Goal: Information Seeking & Learning: Learn about a topic

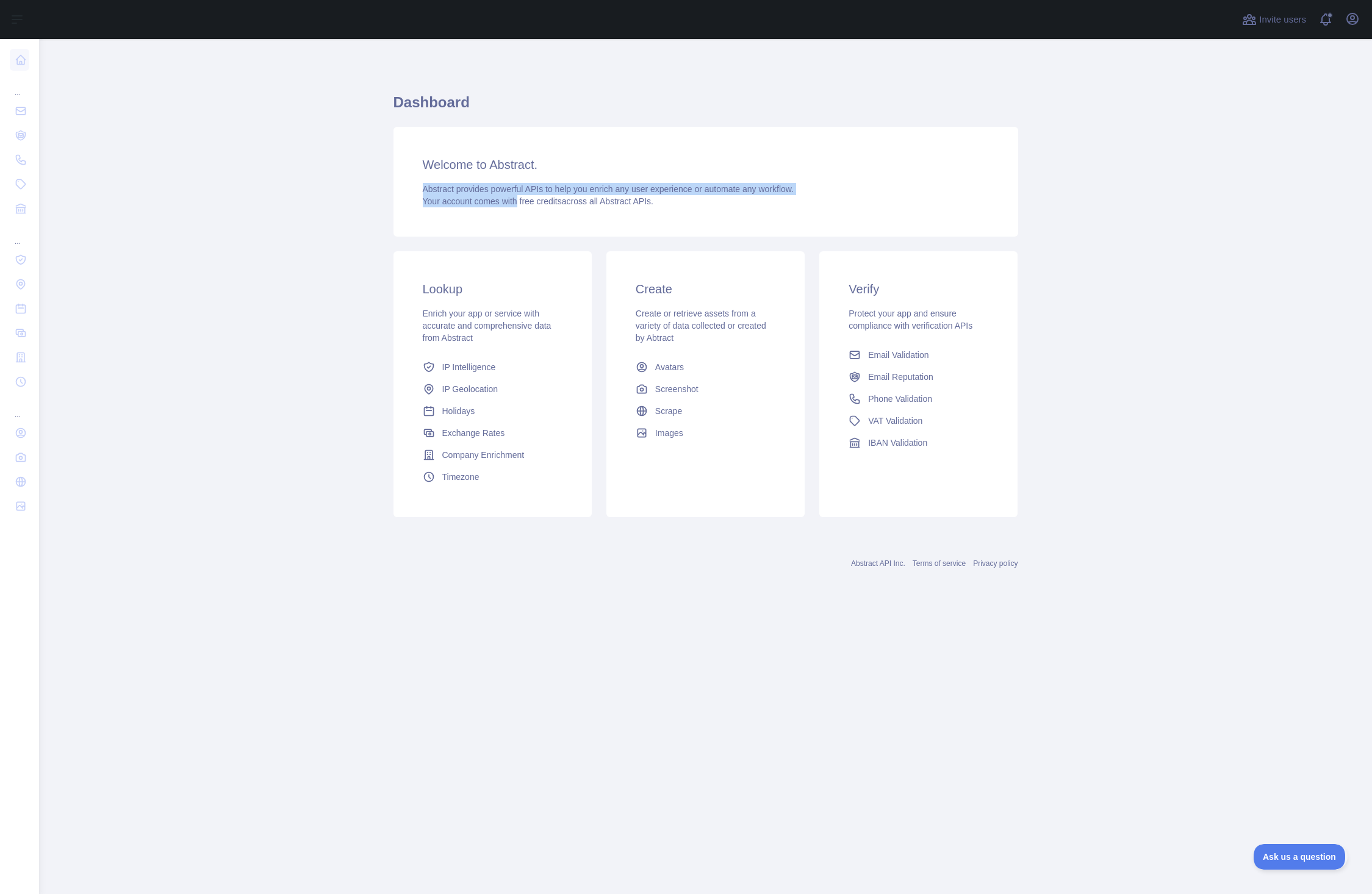
click at [699, 200] on div "Abstract provides powerful APIs to help you enrich any user experience or autom…" at bounding box center [706, 195] width 566 height 25
click at [710, 200] on div "Abstract provides powerful APIs to help you enrich any user experience or autom…" at bounding box center [706, 195] width 566 height 25
click at [1350, 18] on icon "button" at bounding box center [1352, 19] width 11 height 11
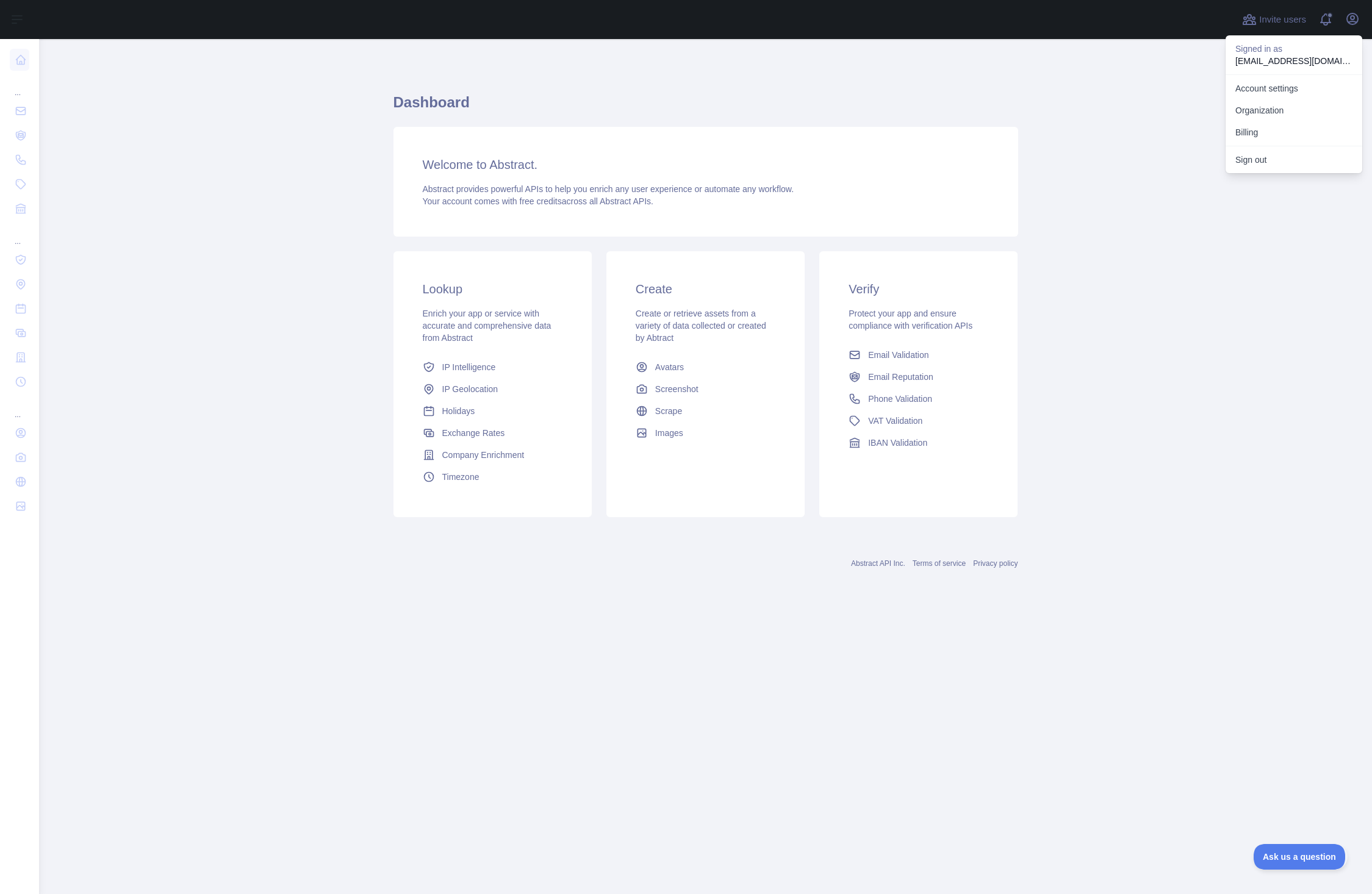
click at [1262, 126] on button "Billing" at bounding box center [1294, 132] width 137 height 22
click at [1265, 91] on link "Account settings" at bounding box center [1294, 88] width 137 height 22
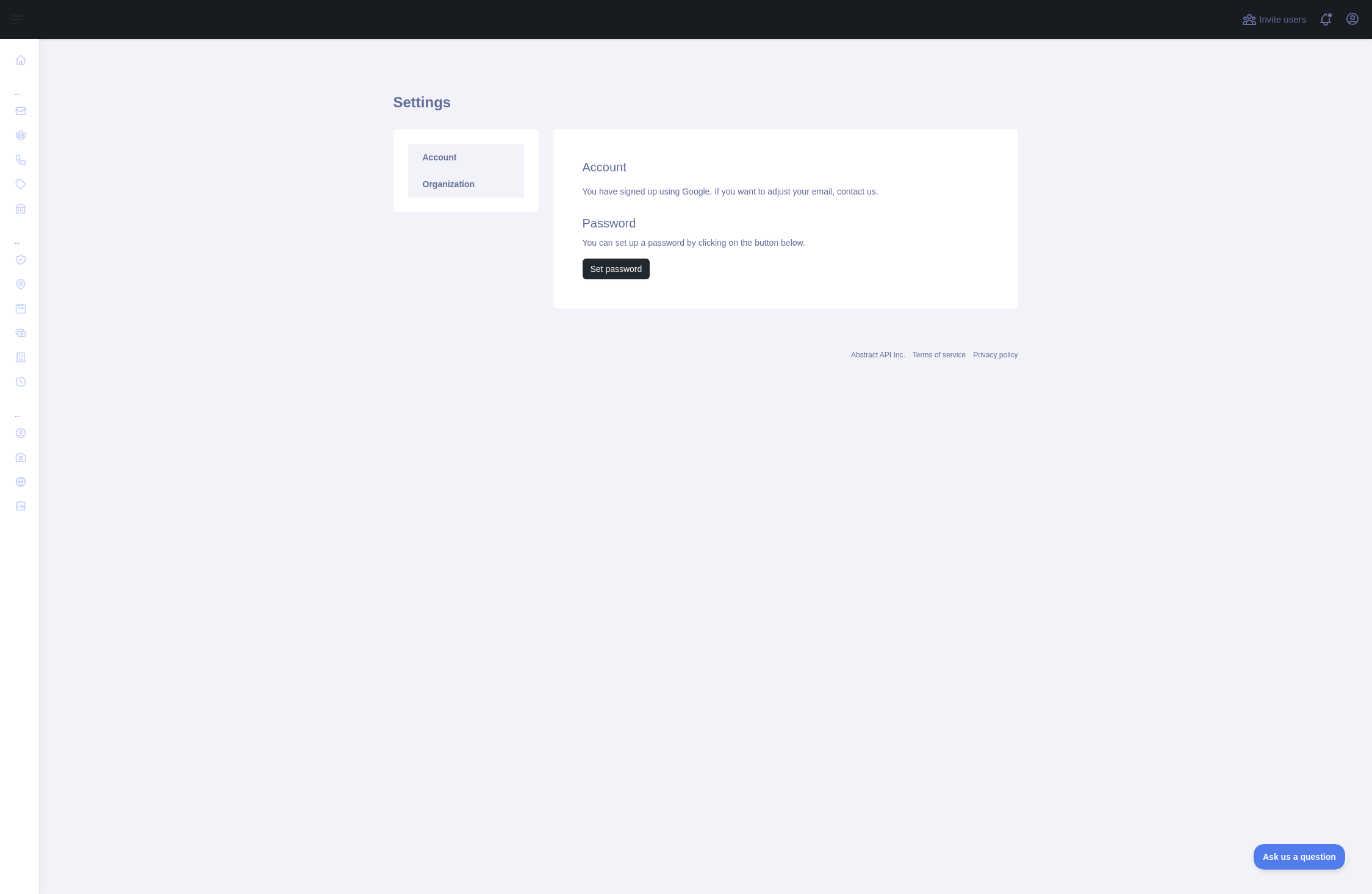
click at [451, 187] on link "Organization" at bounding box center [466, 185] width 116 height 27
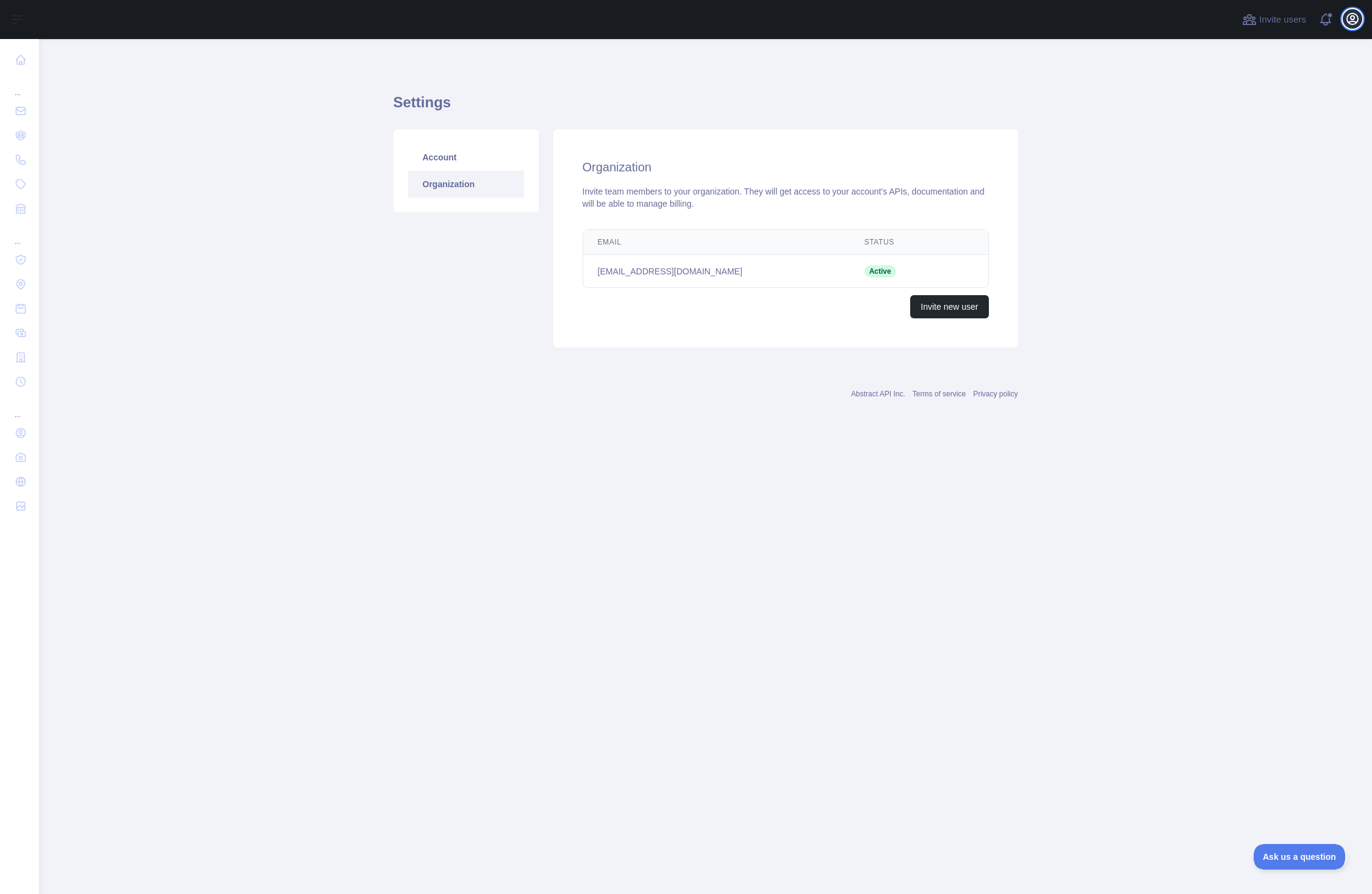
click at [1351, 22] on icon "button" at bounding box center [1352, 19] width 11 height 11
click at [1250, 111] on link "Organization" at bounding box center [1294, 110] width 137 height 22
click at [1356, 25] on icon "button" at bounding box center [1352, 19] width 15 height 15
click at [1158, 77] on main "Settings Account Organization Organization Invite team members to your organiza…" at bounding box center [706, 466] width 1333 height 855
click at [1331, 19] on span at bounding box center [1330, 20] width 25 height 39
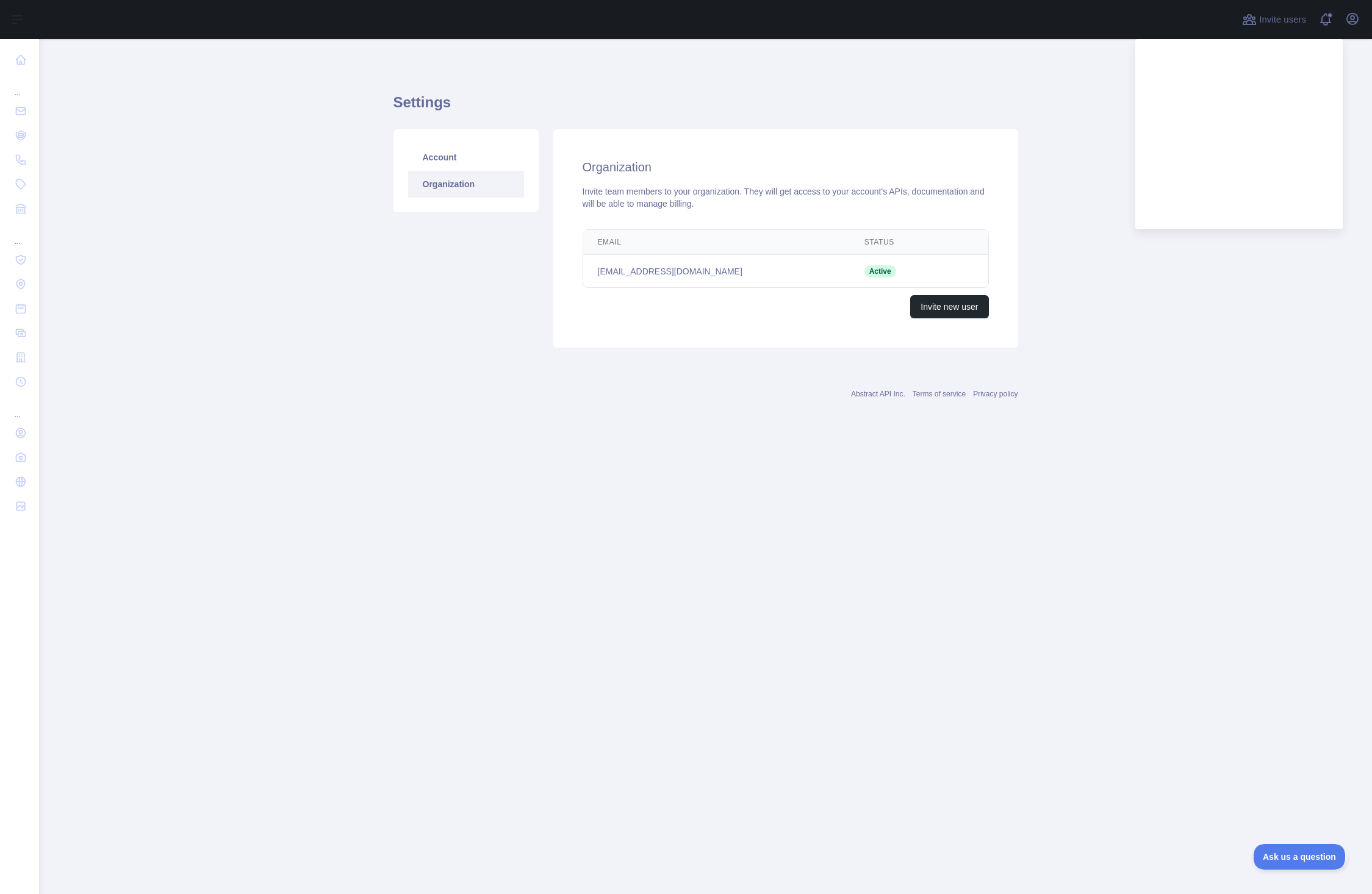
click at [1048, 78] on main "Settings Account Organization Organization Invite team members to your organiza…" at bounding box center [706, 466] width 1333 height 855
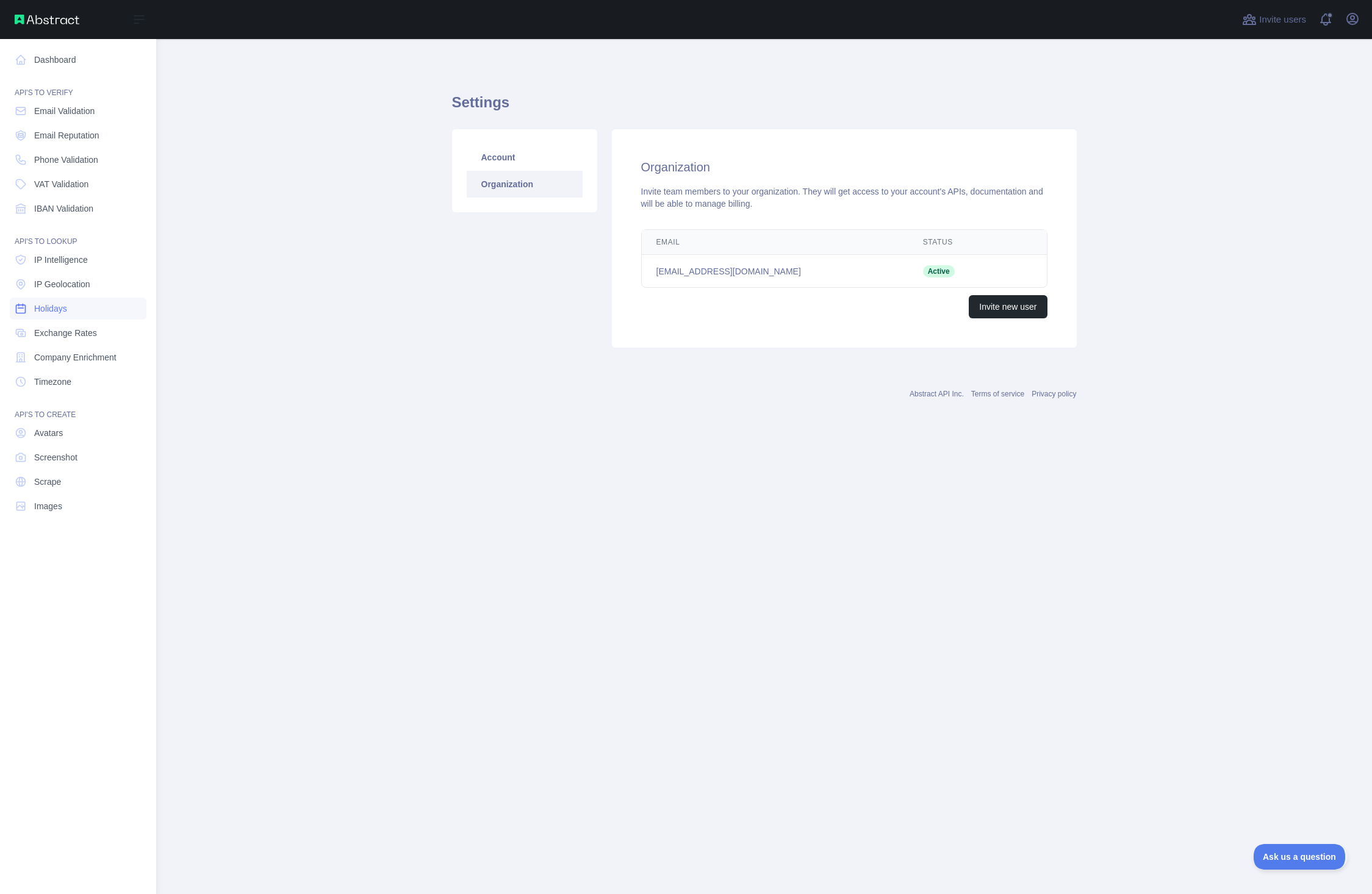
click at [65, 309] on span "Holidays" at bounding box center [51, 309] width 33 height 12
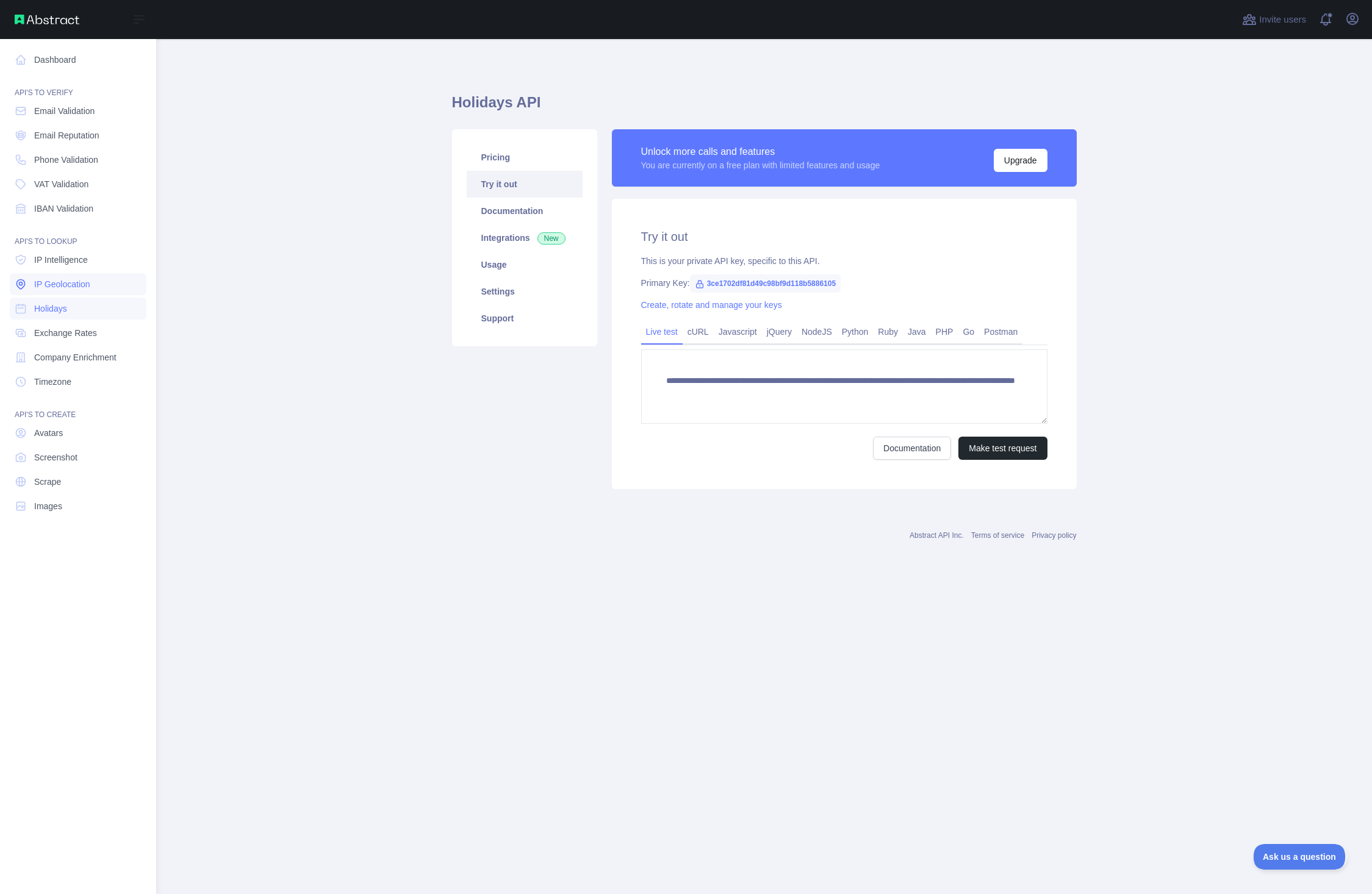
click at [99, 282] on link "IP Geolocation" at bounding box center [78, 284] width 137 height 22
click at [92, 260] on link "IP Intelligence" at bounding box center [78, 260] width 137 height 22
click at [87, 285] on span "IP Geolocation" at bounding box center [62, 284] width 56 height 12
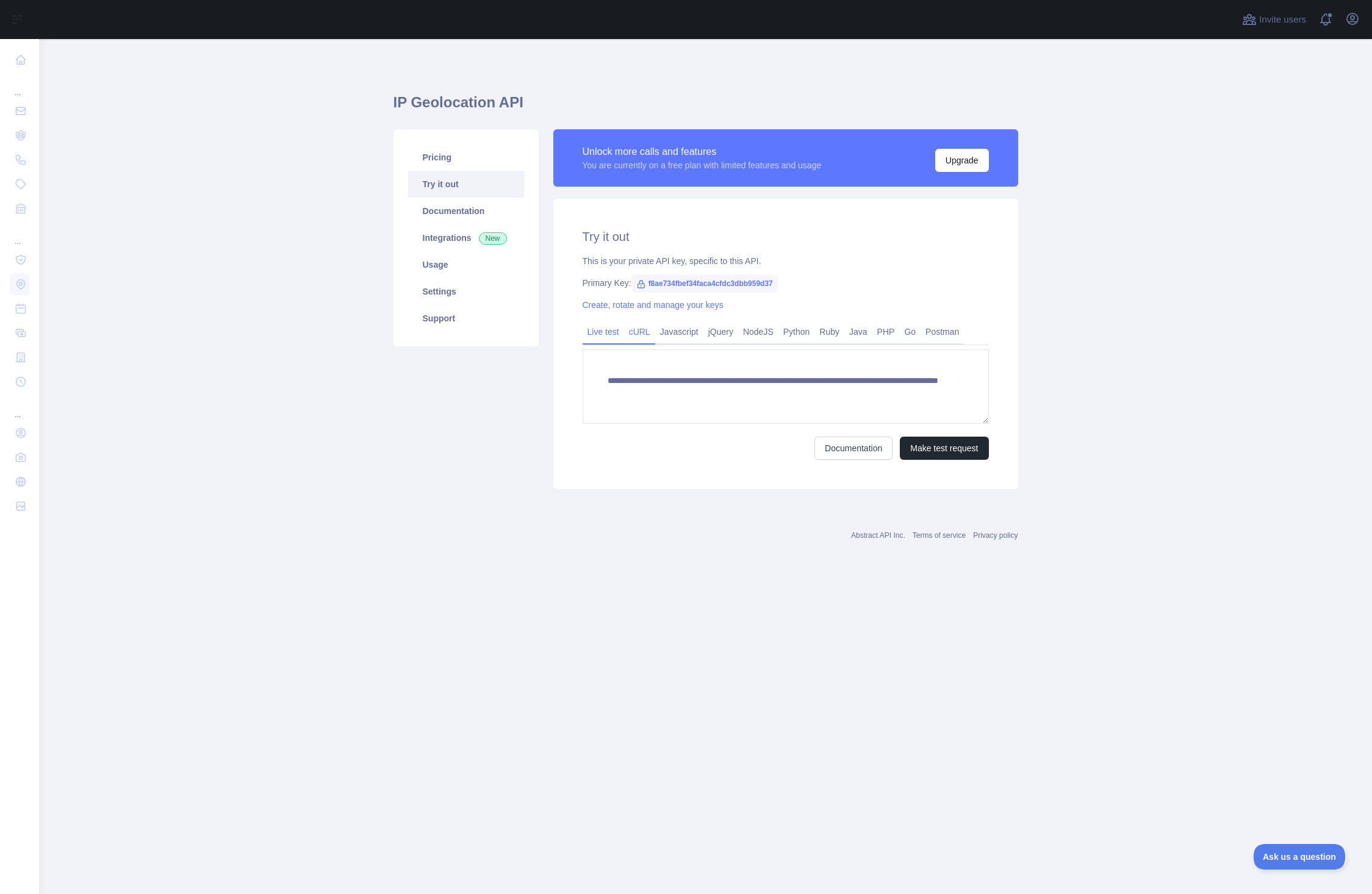
click at [633, 333] on link "cURL" at bounding box center [639, 332] width 31 height 20
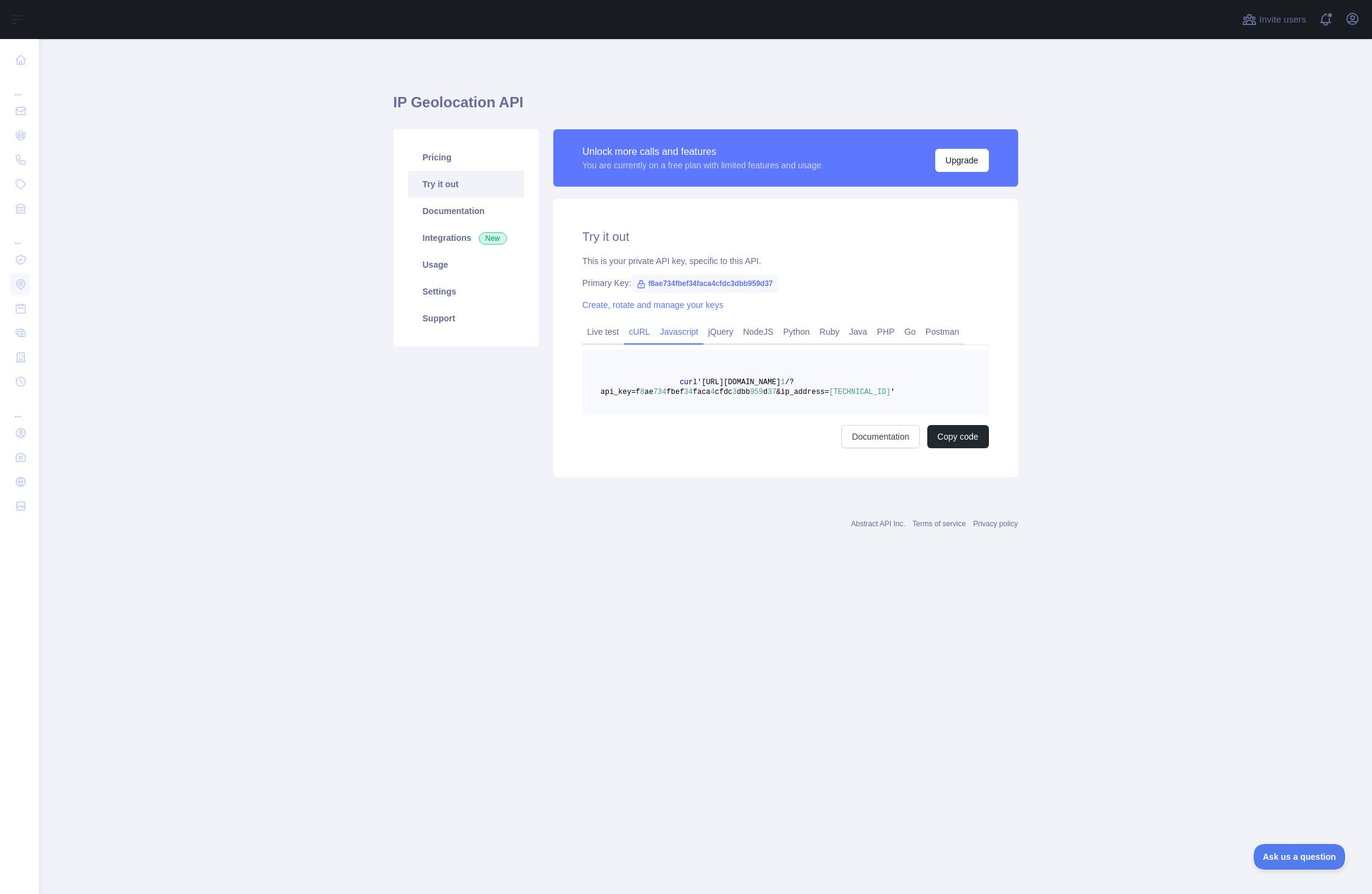
click at [676, 334] on link "Javascript" at bounding box center [679, 332] width 48 height 20
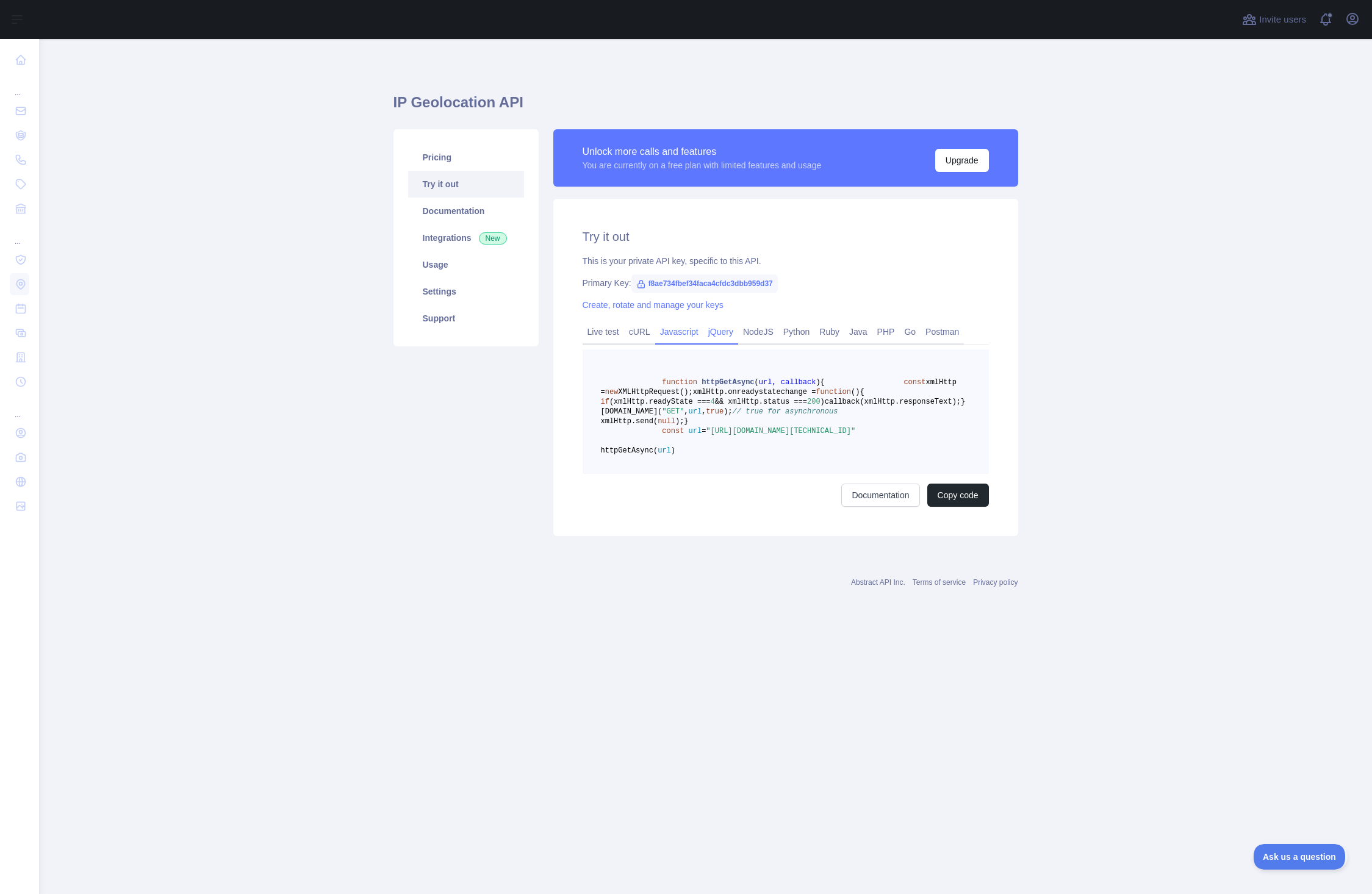
click at [717, 334] on link "jQuery" at bounding box center [721, 332] width 35 height 20
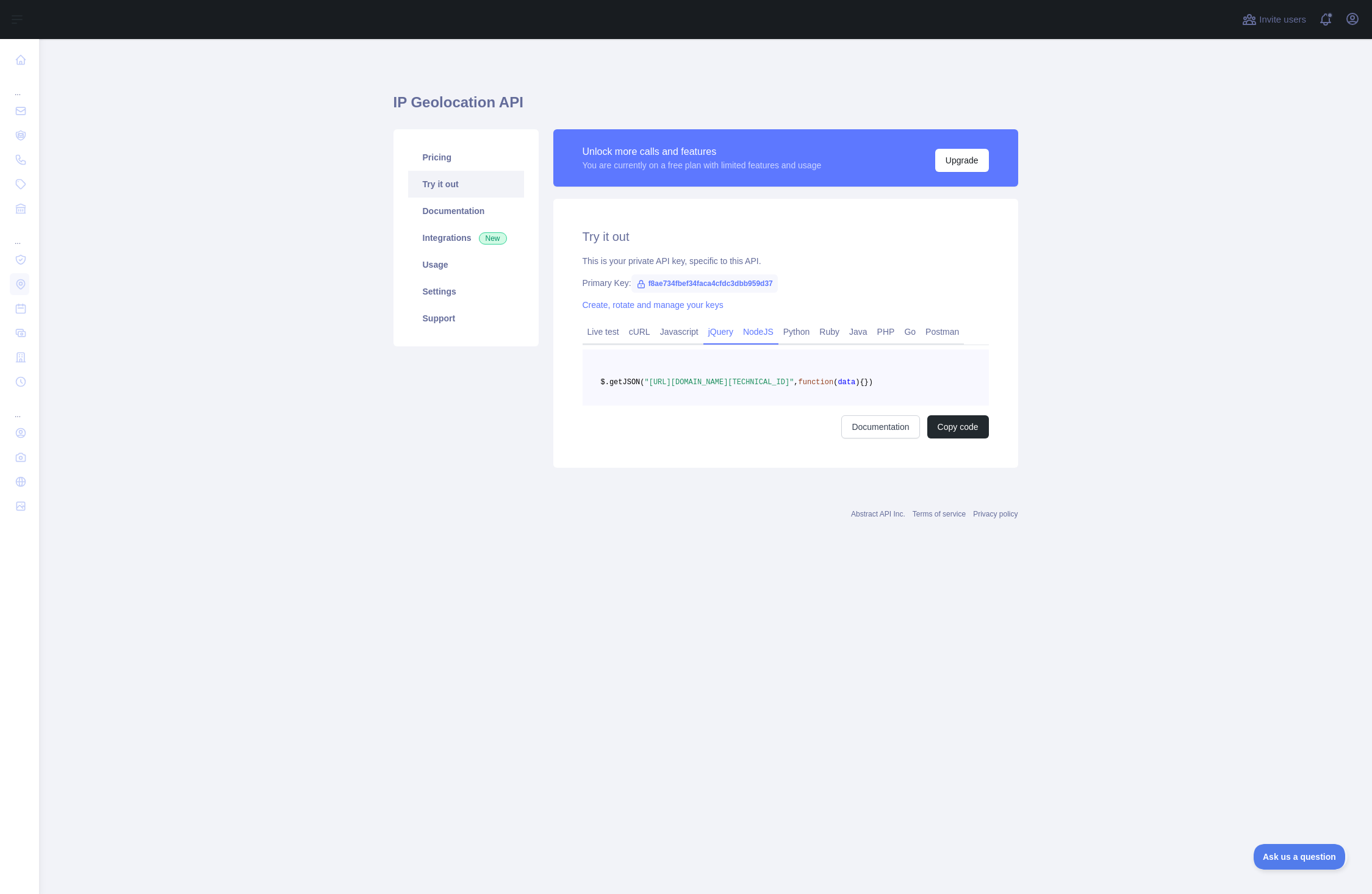
click at [758, 332] on link "NodeJS" at bounding box center [758, 332] width 41 height 20
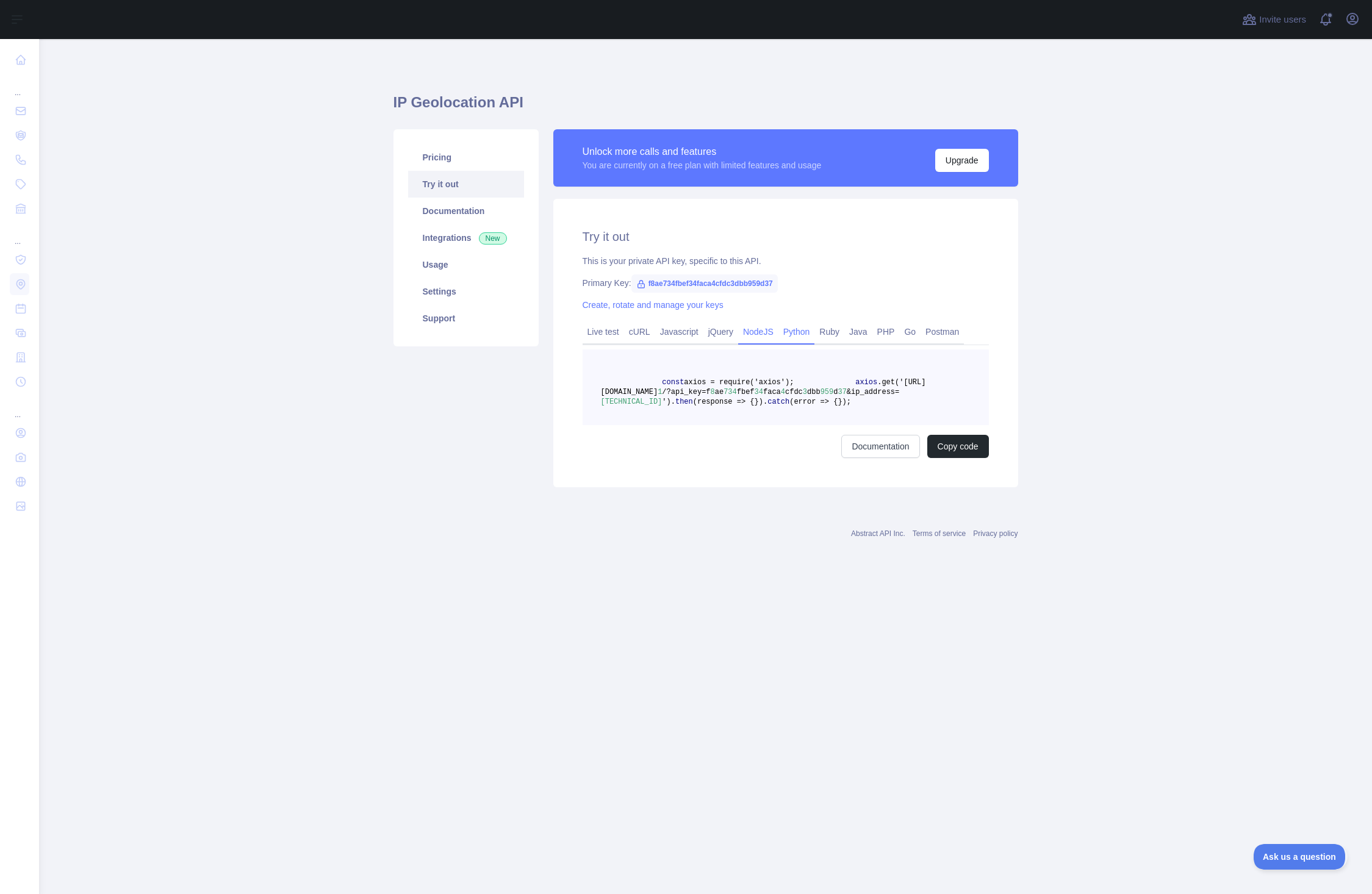
click at [790, 332] on link "Python" at bounding box center [796, 332] width 37 height 20
click at [824, 332] on link "Ruby" at bounding box center [829, 332] width 30 height 20
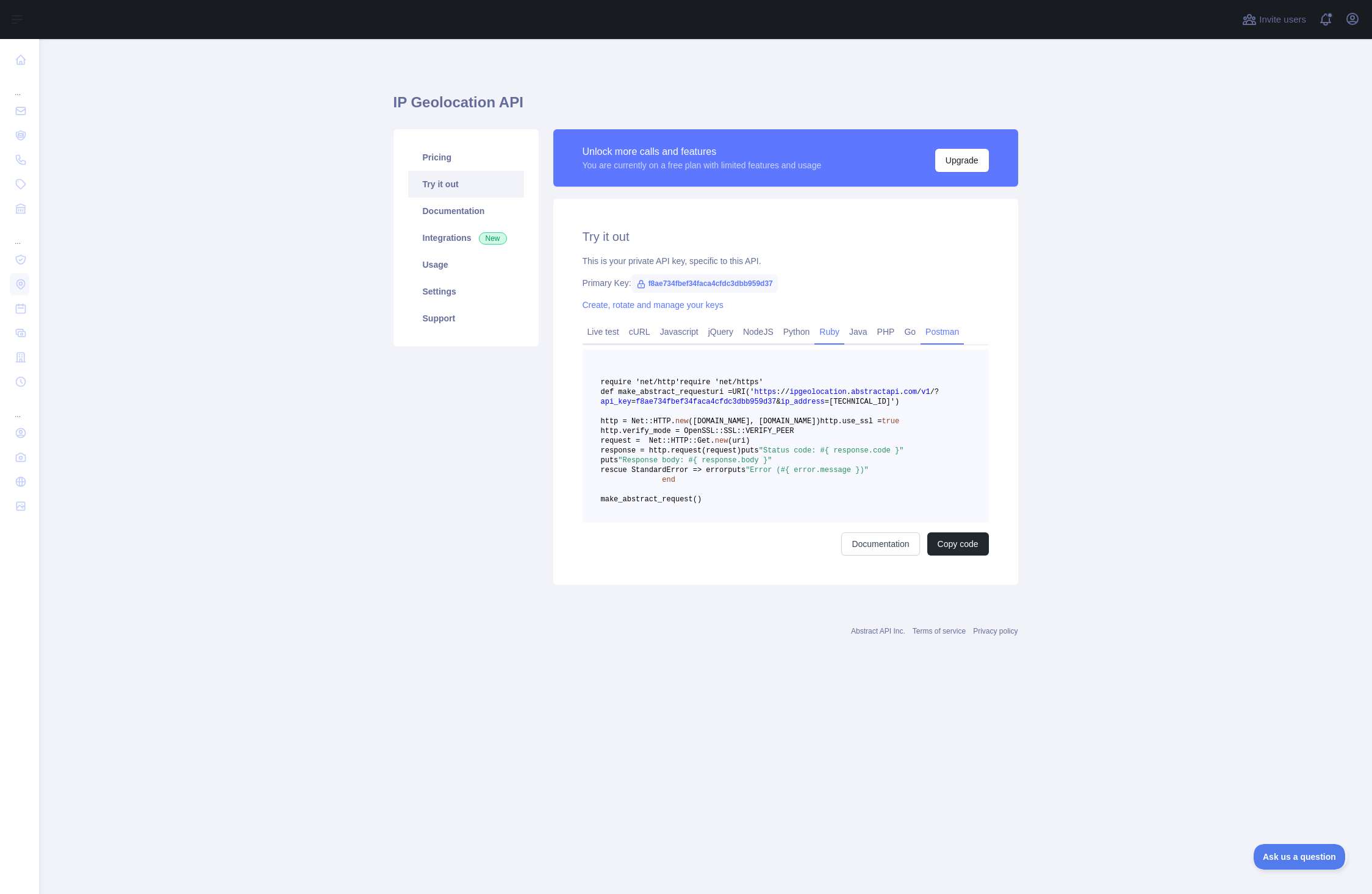
click at [920, 336] on link "Postman" at bounding box center [942, 332] width 44 height 20
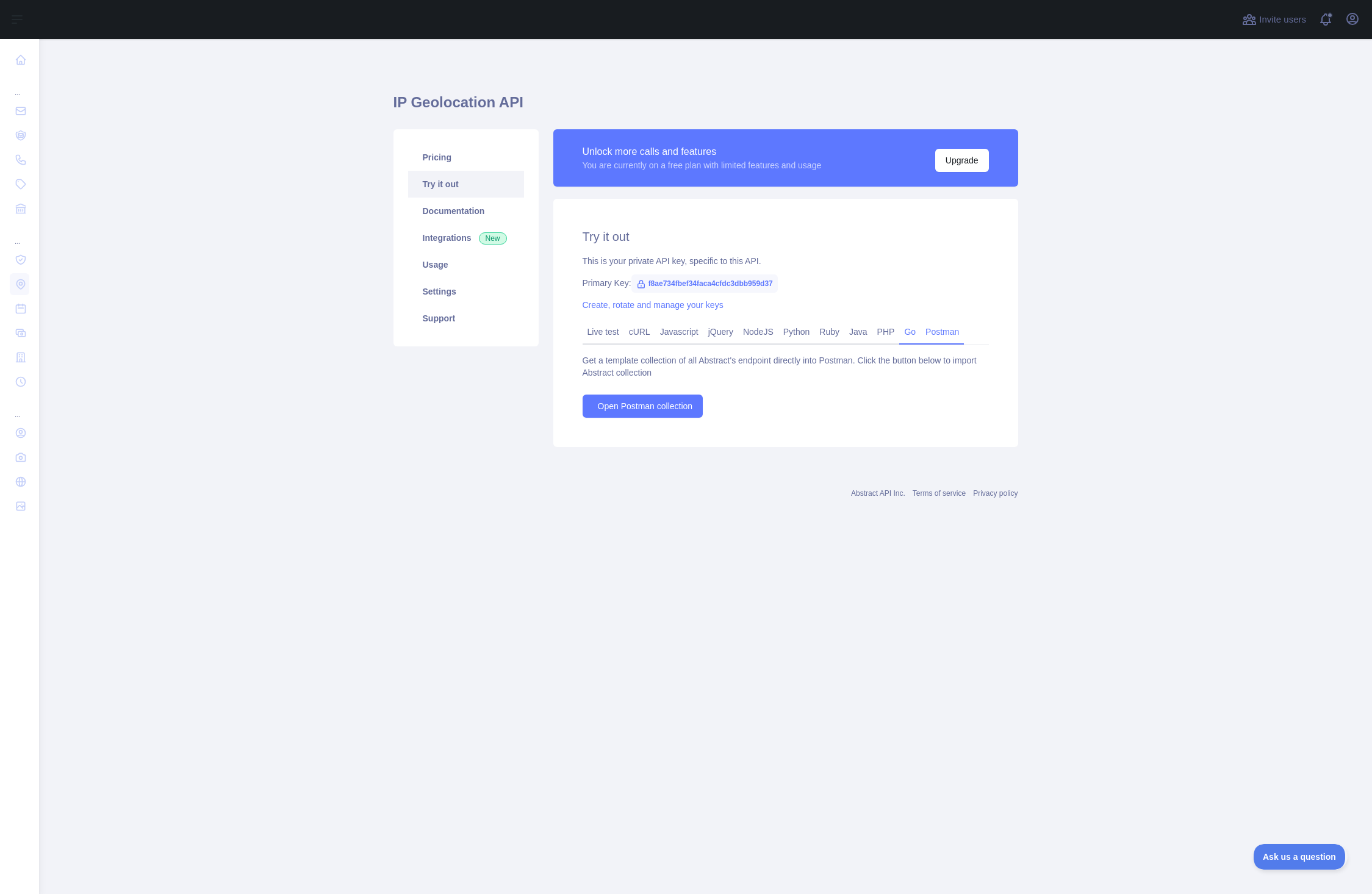
click at [899, 333] on link "Go" at bounding box center [910, 332] width 21 height 20
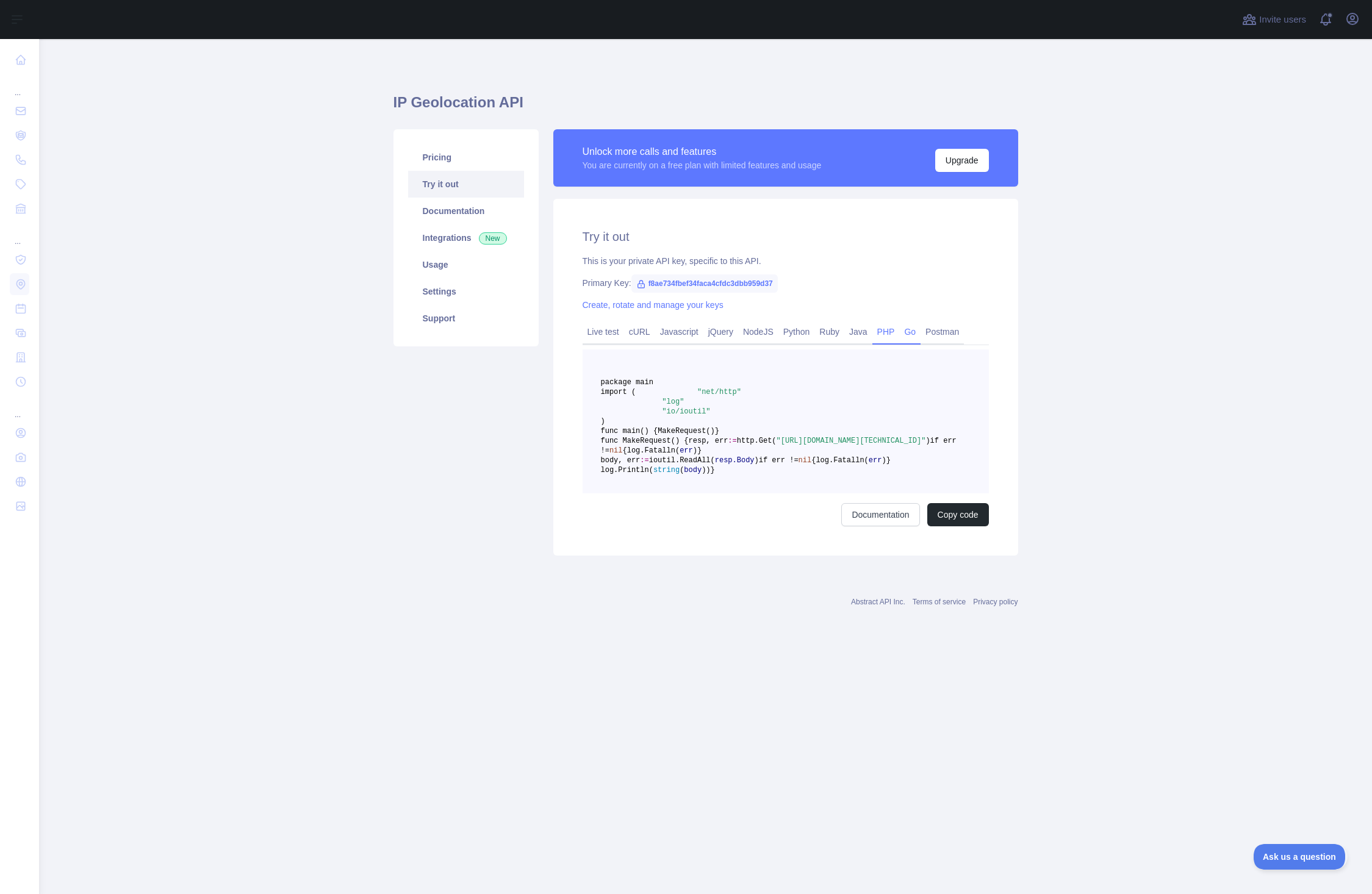
click at [875, 331] on link "PHP" at bounding box center [886, 332] width 28 height 20
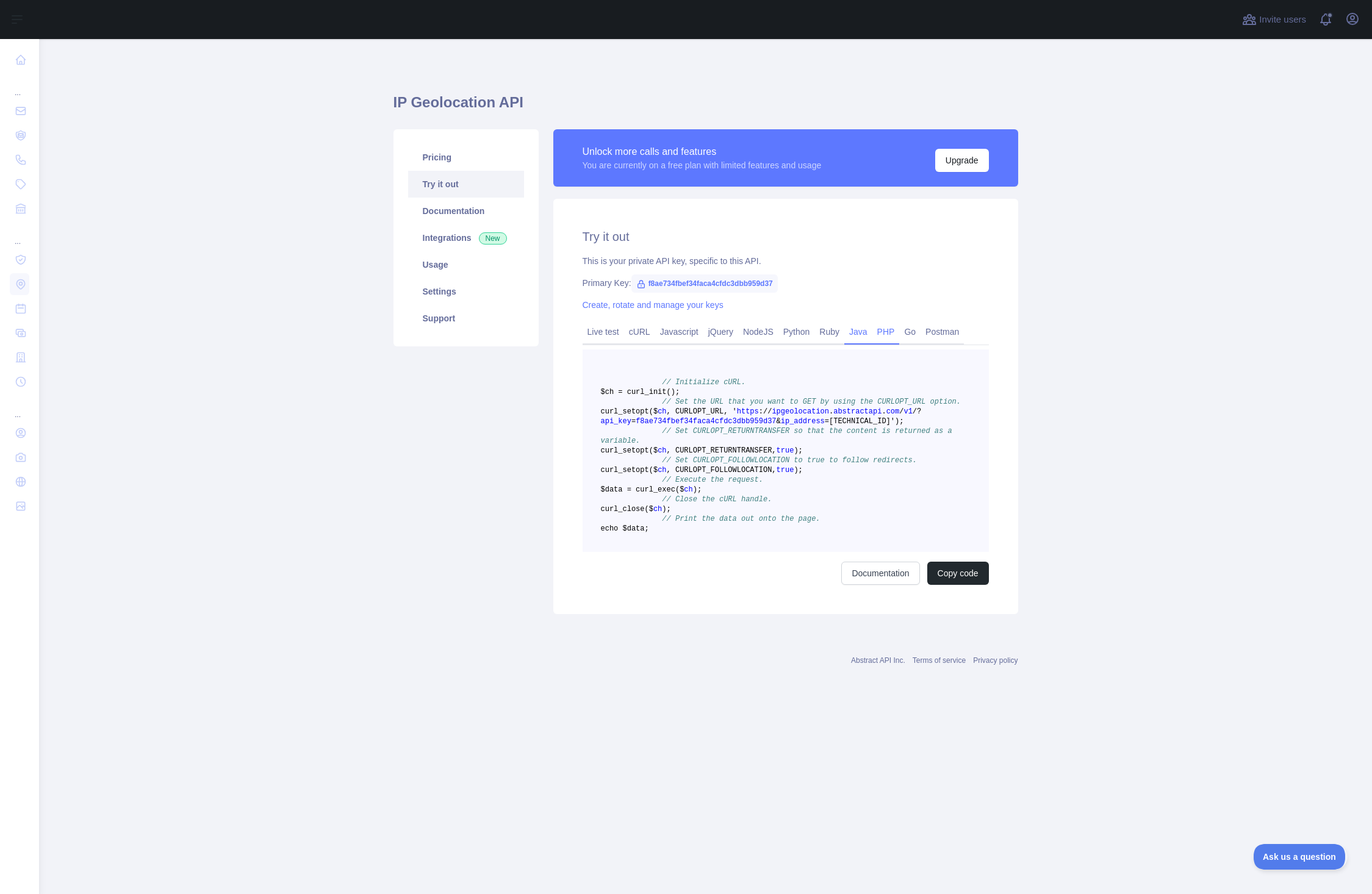
click at [853, 332] on link "Java" at bounding box center [858, 332] width 28 height 20
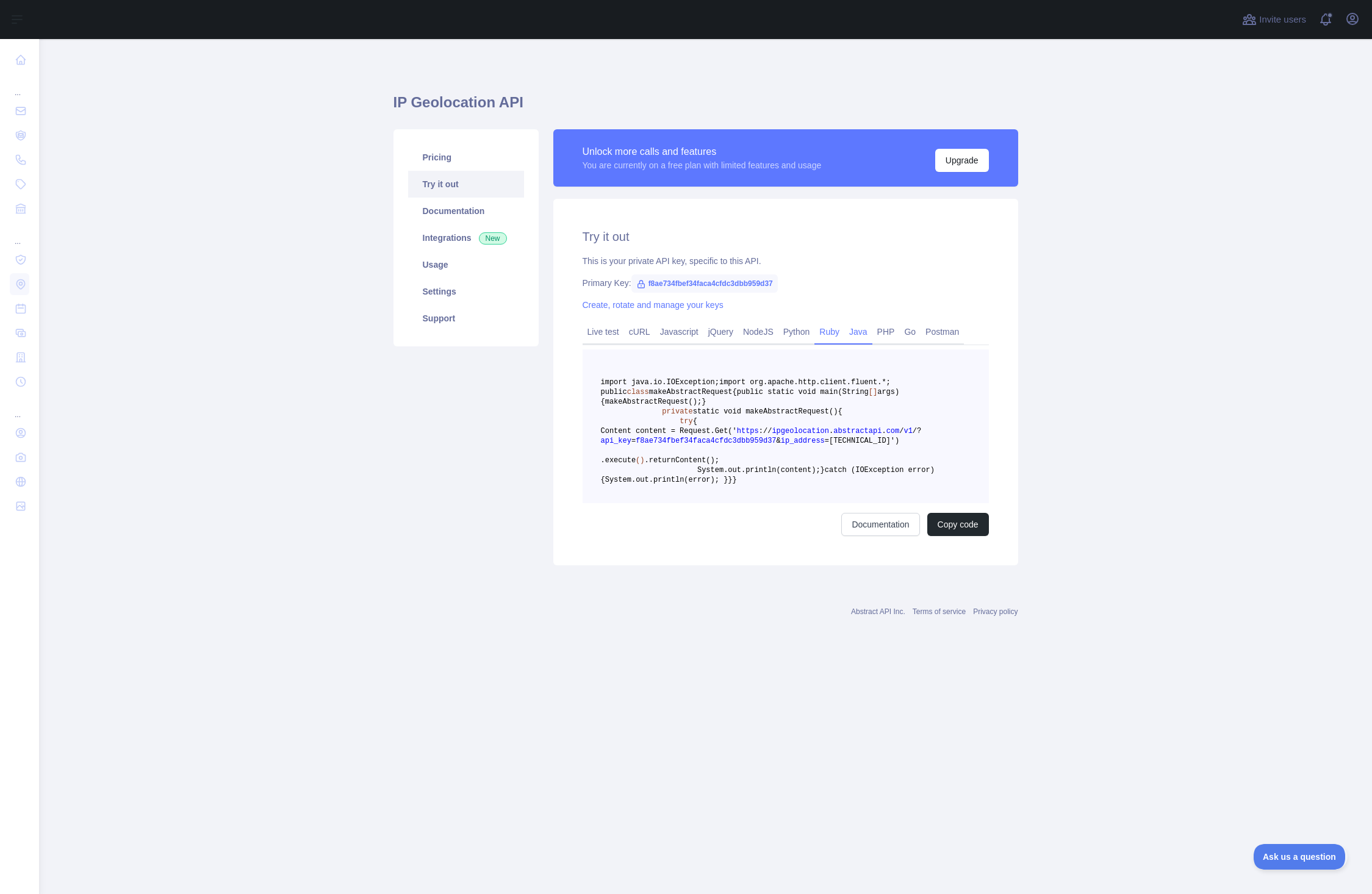
click at [826, 330] on link "Ruby" at bounding box center [829, 332] width 30 height 20
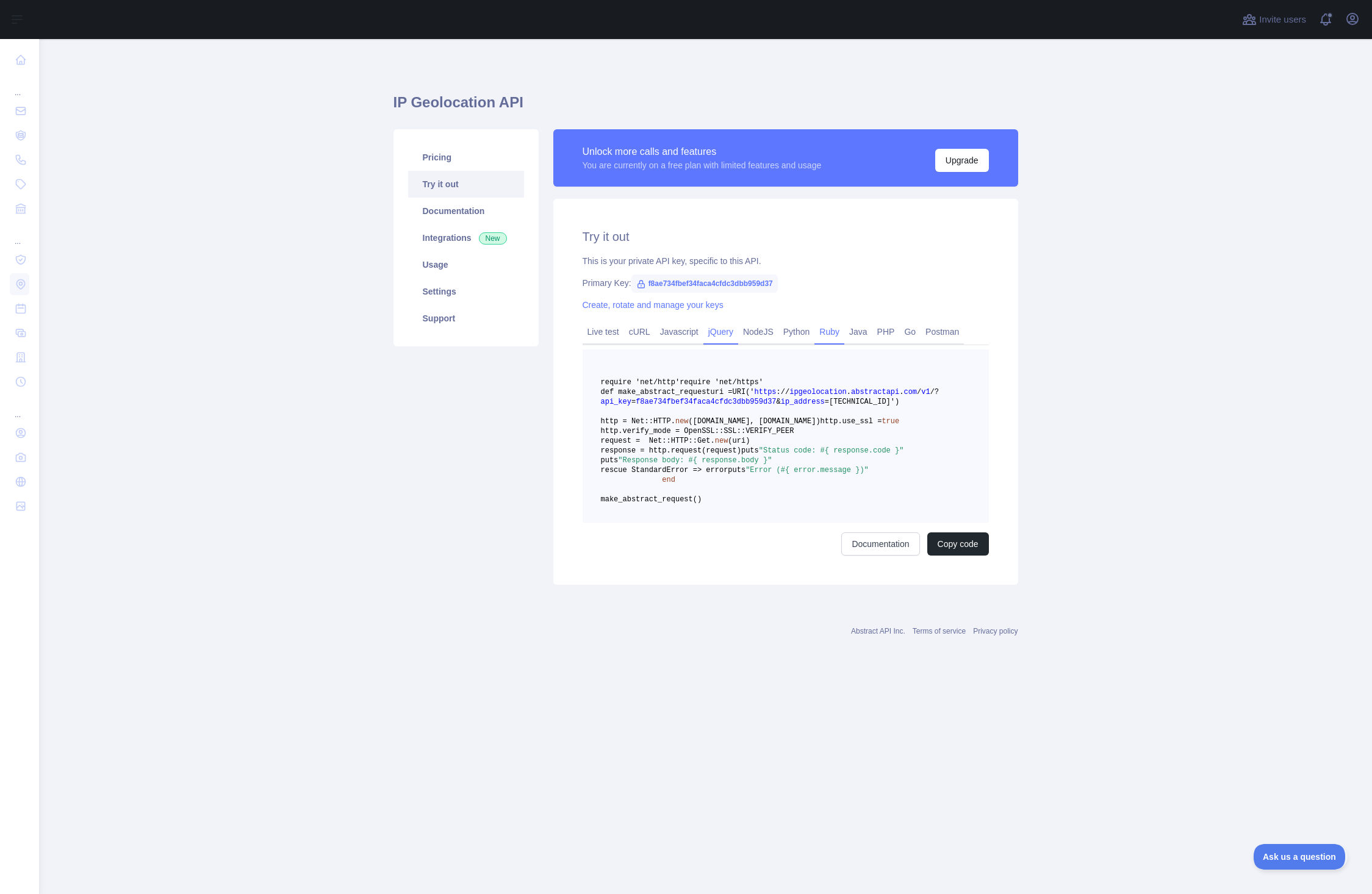
click at [718, 333] on link "jQuery" at bounding box center [721, 332] width 35 height 20
